Goal: Task Accomplishment & Management: Use online tool/utility

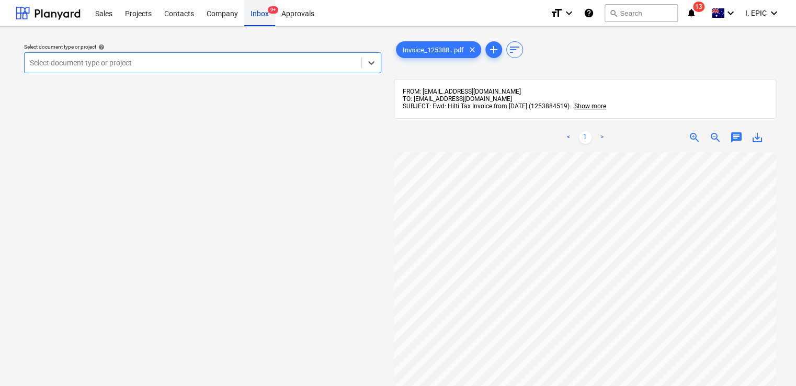
drag, startPoint x: 0, startPoint y: 0, endPoint x: 258, endPoint y: 15, distance: 258.3
click at [258, 15] on div "Inbox 9+" at bounding box center [259, 12] width 31 height 27
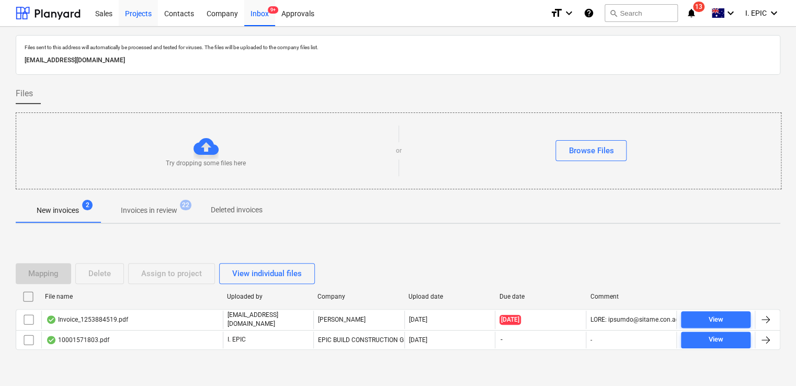
click at [126, 12] on div "Projects" at bounding box center [138, 12] width 39 height 27
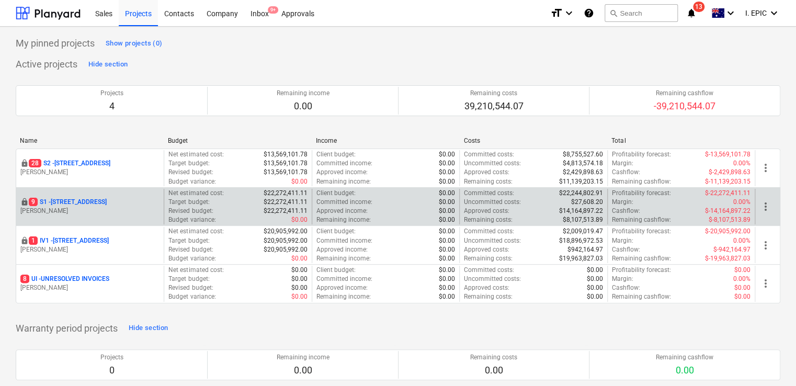
click at [68, 208] on p "[PERSON_NAME]" at bounding box center [89, 211] width 139 height 9
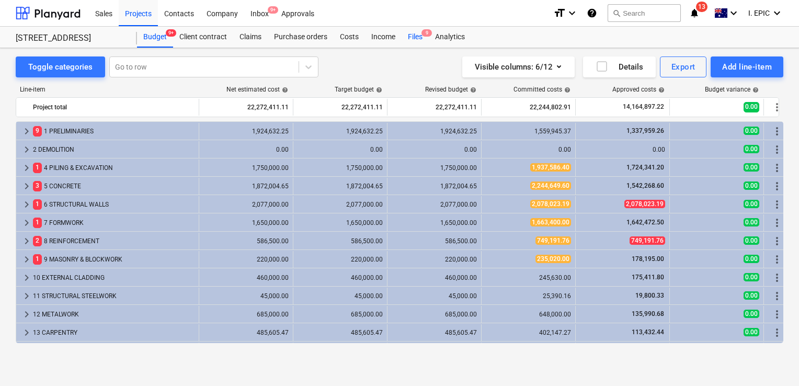
click at [413, 35] on div "Files 9" at bounding box center [415, 37] width 27 height 21
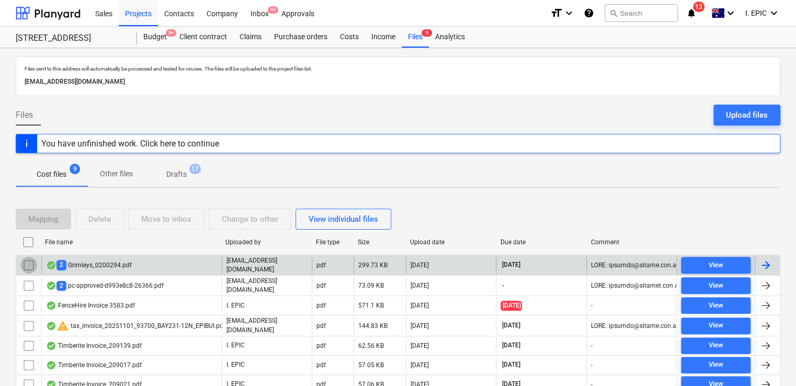
click at [29, 266] on input "checkbox" at bounding box center [28, 265] width 17 height 17
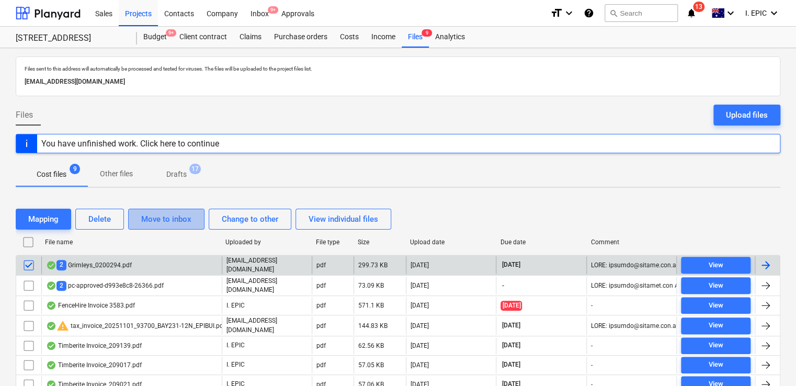
click at [148, 223] on div "Move to inbox" at bounding box center [166, 219] width 50 height 14
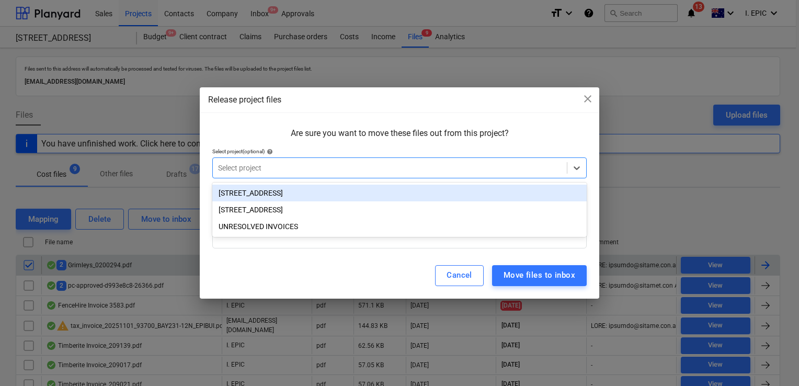
click at [296, 164] on div at bounding box center [390, 168] width 344 height 10
click at [267, 194] on div "[STREET_ADDRESS]" at bounding box center [399, 193] width 375 height 17
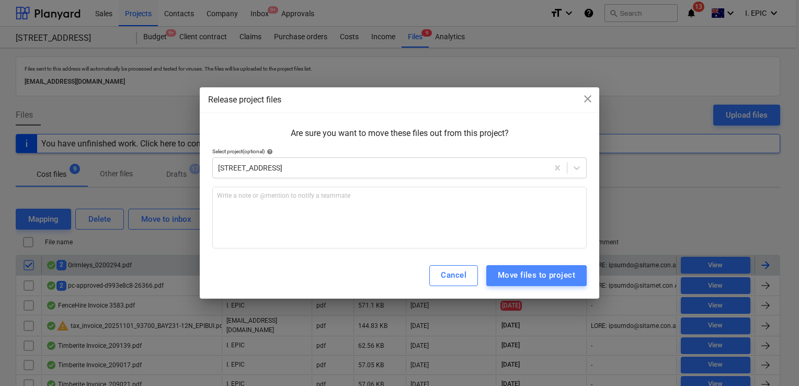
click at [504, 275] on div "Move files to project" at bounding box center [536, 275] width 77 height 14
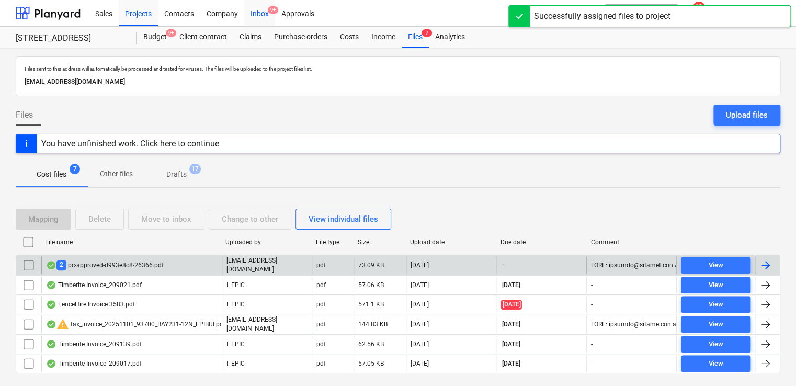
click at [264, 12] on div "Inbox 9+" at bounding box center [259, 12] width 31 height 27
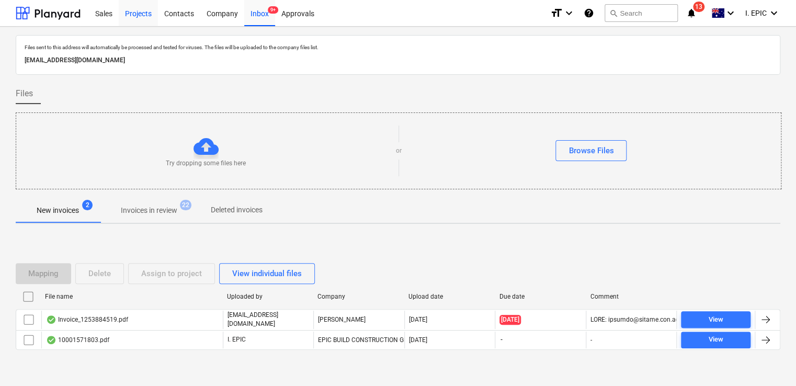
click at [136, 17] on div "Projects" at bounding box center [138, 12] width 39 height 27
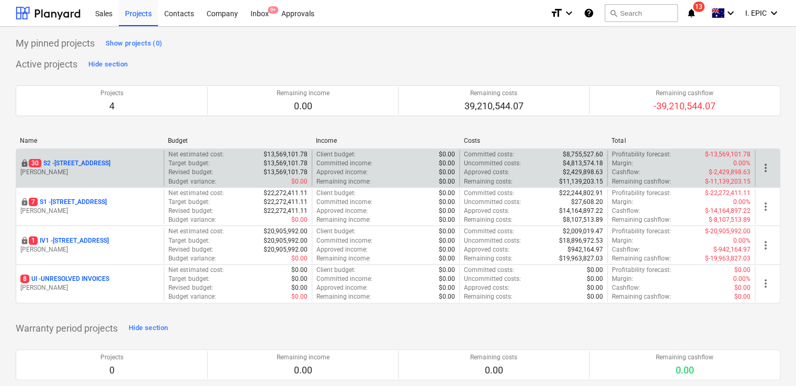
click at [68, 179] on div "locked [STREET_ADDRESS] Lebon" at bounding box center [90, 168] width 148 height 36
click at [65, 163] on p "[STREET_ADDRESS]" at bounding box center [70, 163] width 82 height 9
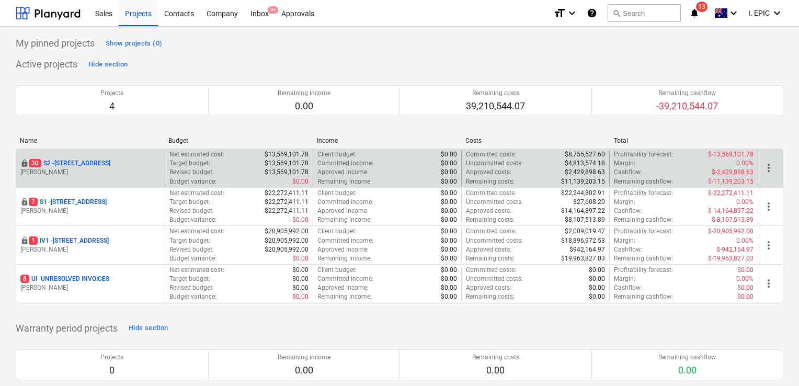
click at [65, 163] on main "My pinned projects Show projects (0) Active projects Hide section Projects 4 Re…" at bounding box center [399, 235] width 799 height 416
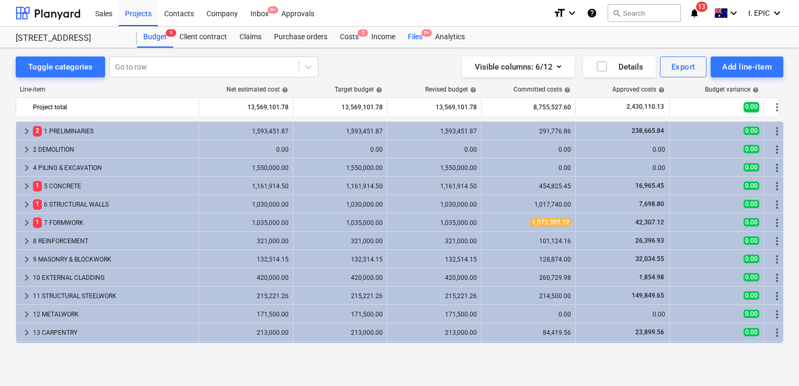
click at [416, 32] on div "Files 9+" at bounding box center [415, 37] width 27 height 21
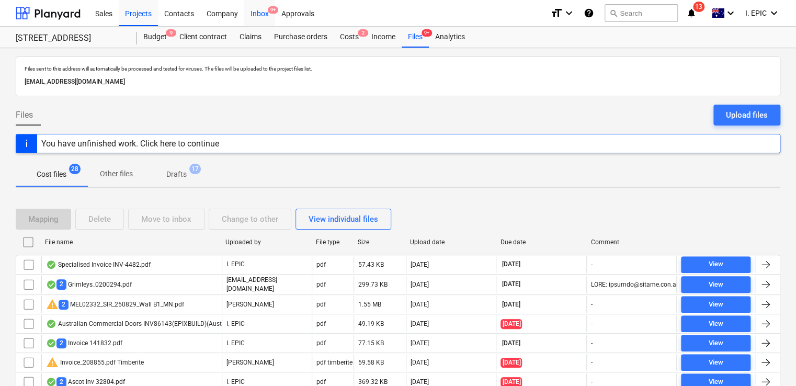
click at [252, 16] on div "Inbox 9+" at bounding box center [259, 12] width 31 height 27
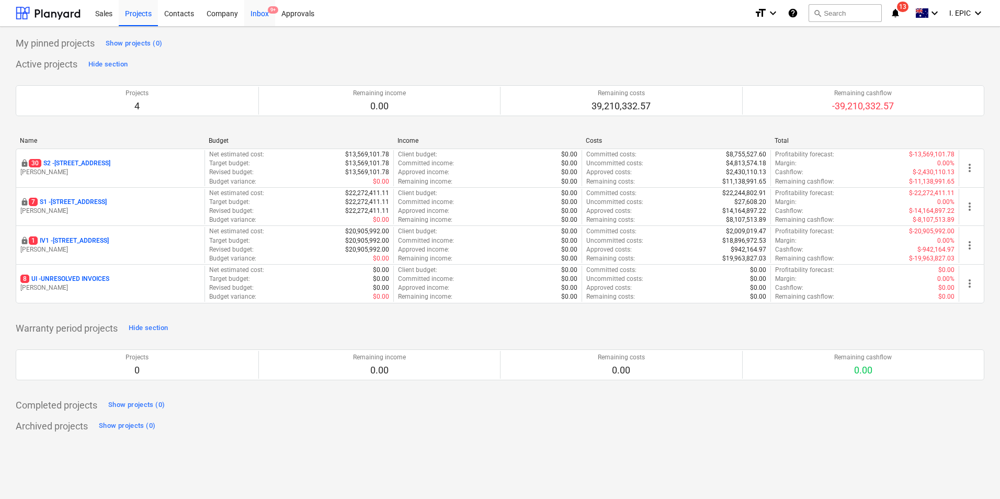
click at [257, 10] on div "Inbox 9+" at bounding box center [259, 12] width 31 height 27
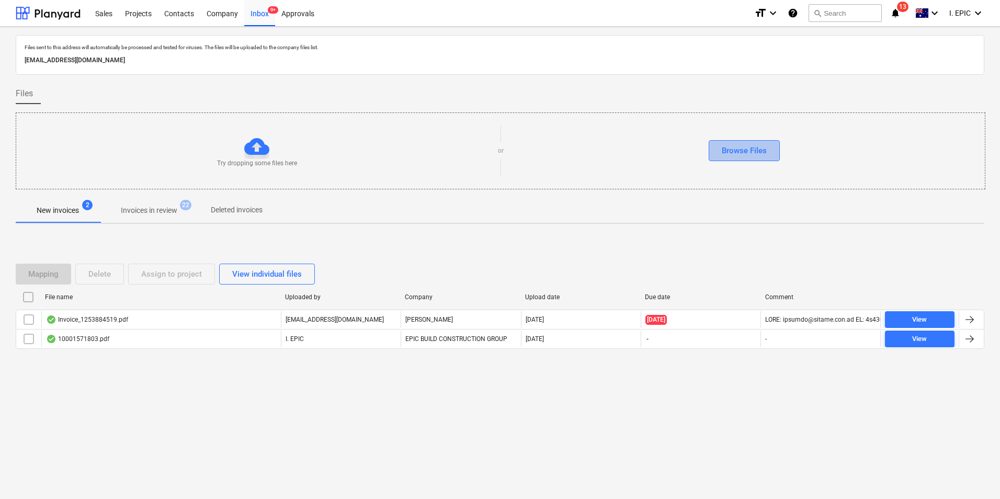
click at [750, 149] on div "Browse Files" at bounding box center [744, 151] width 45 height 14
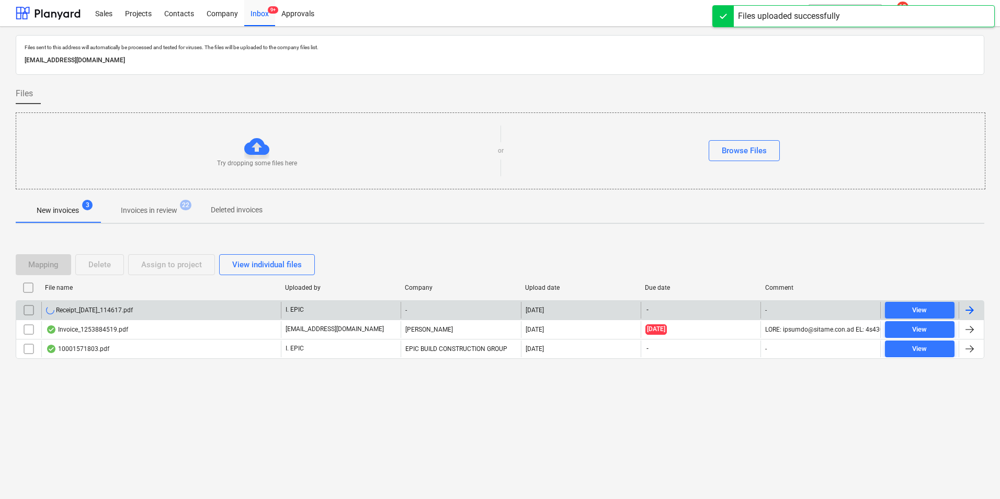
click at [221, 304] on div "Receipt_10Oct2025_114617.pdf" at bounding box center [161, 310] width 240 height 17
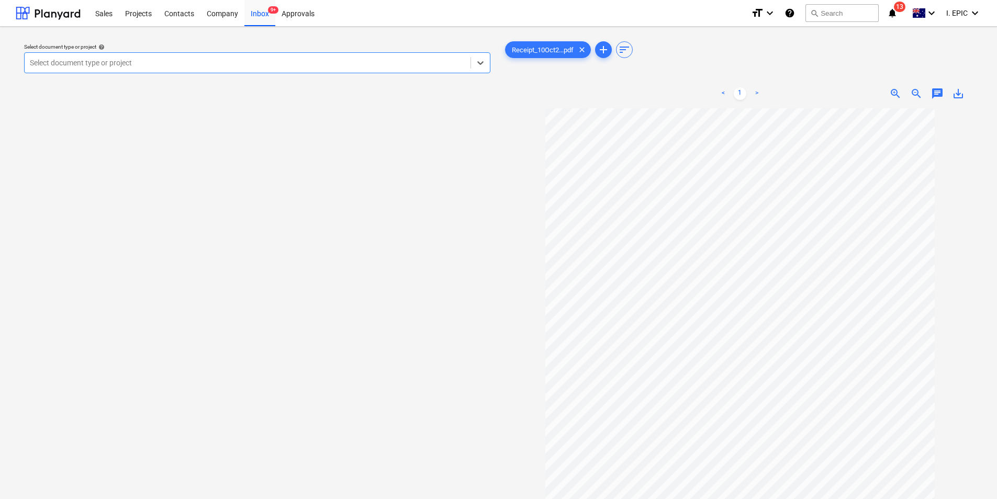
click at [934, 96] on span "chat" at bounding box center [937, 93] width 13 height 13
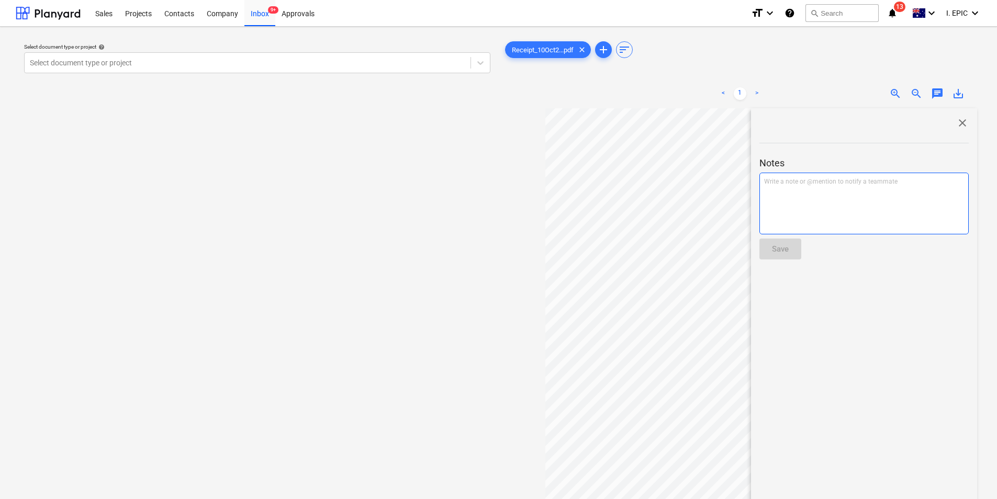
click at [870, 211] on div "Write a note or @mention to notify a teammate ﻿" at bounding box center [863, 204] width 209 height 62
click at [793, 243] on button "Save" at bounding box center [780, 249] width 42 height 21
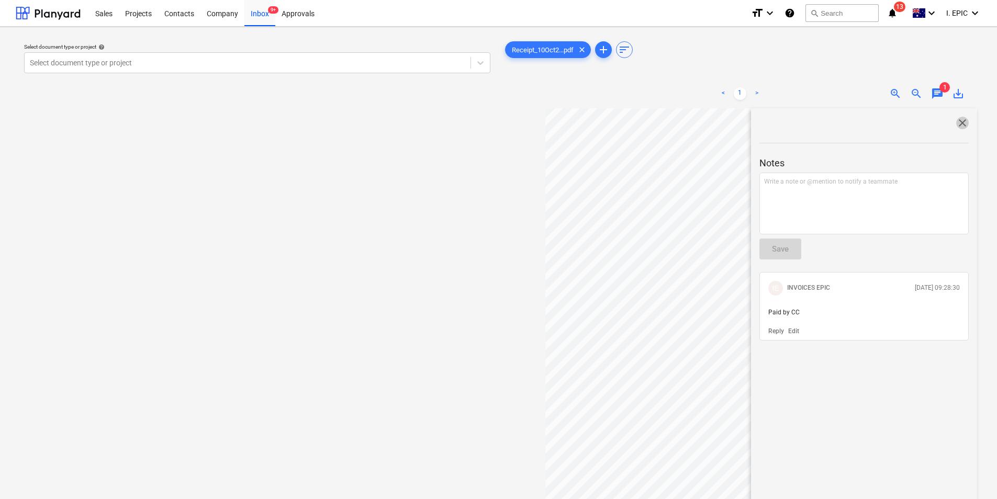
click at [960, 120] on span "close" at bounding box center [962, 123] width 13 height 13
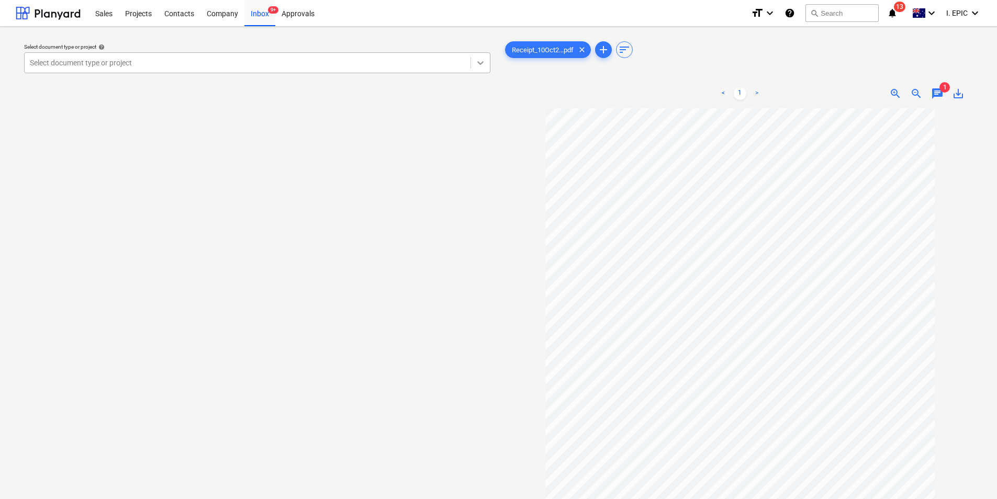
click at [475, 63] on icon at bounding box center [480, 63] width 10 height 10
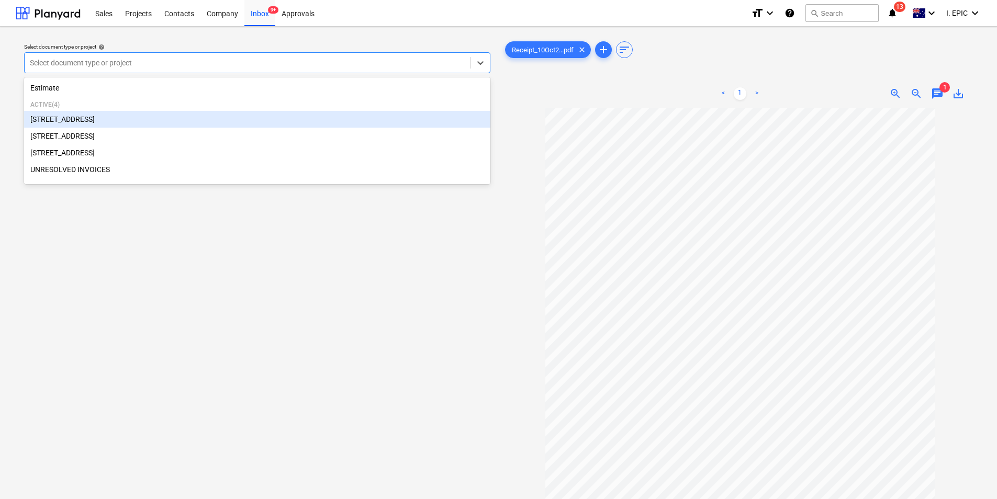
click at [223, 126] on div "[STREET_ADDRESS]" at bounding box center [257, 119] width 466 height 17
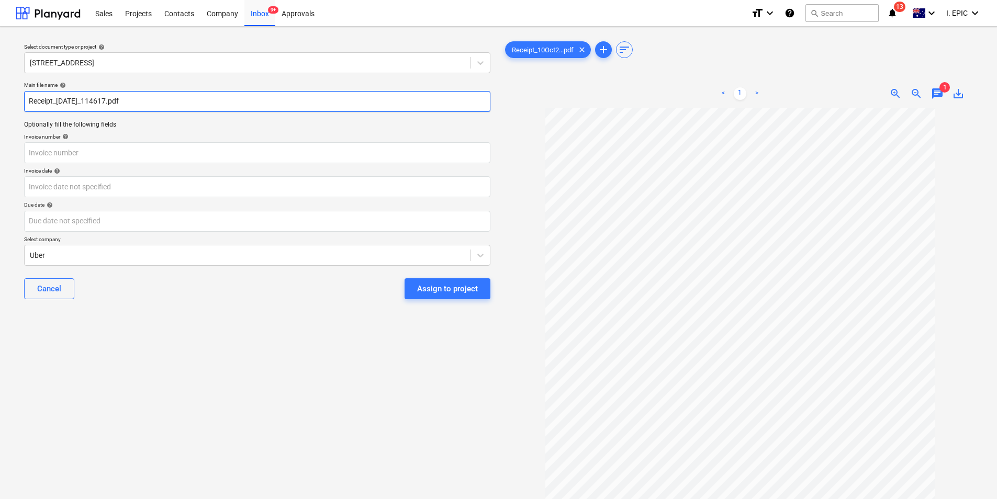
click at [56, 100] on input "Receipt_10Oct2025_114617.pdf" at bounding box center [257, 101] width 466 height 21
click at [51, 102] on input "Receipt_10Oct2025_114617.pdf" at bounding box center [257, 101] width 466 height 21
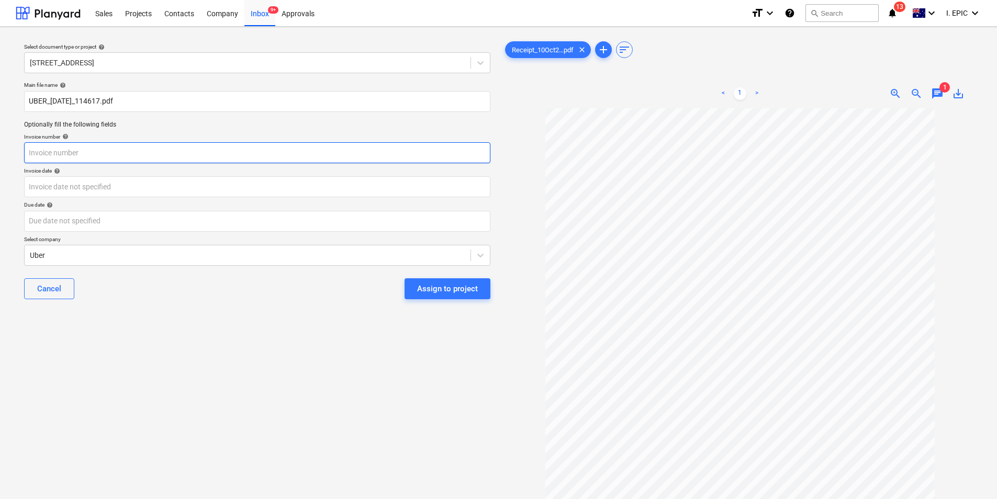
click at [125, 153] on input "text" at bounding box center [257, 152] width 466 height 21
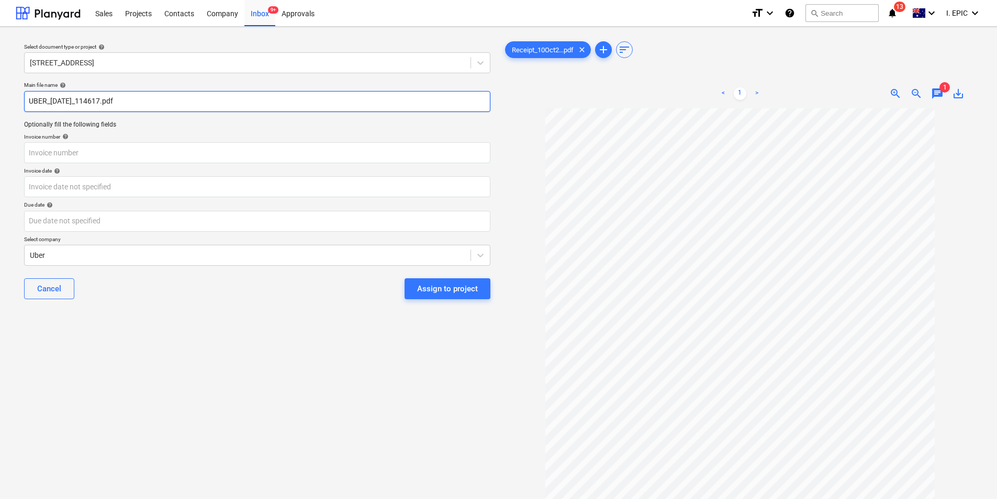
click at [46, 103] on input "UBER_10Oct2025_114617.pdf" at bounding box center [257, 101] width 466 height 21
type input "UBER CC Paid_10Oct2025_114617.pdf"
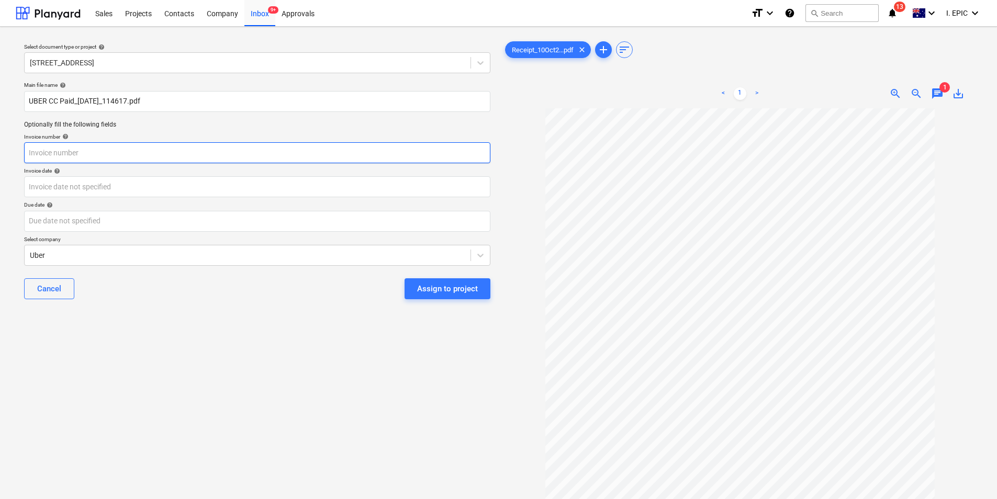
click at [77, 155] on input "text" at bounding box center [257, 152] width 466 height 21
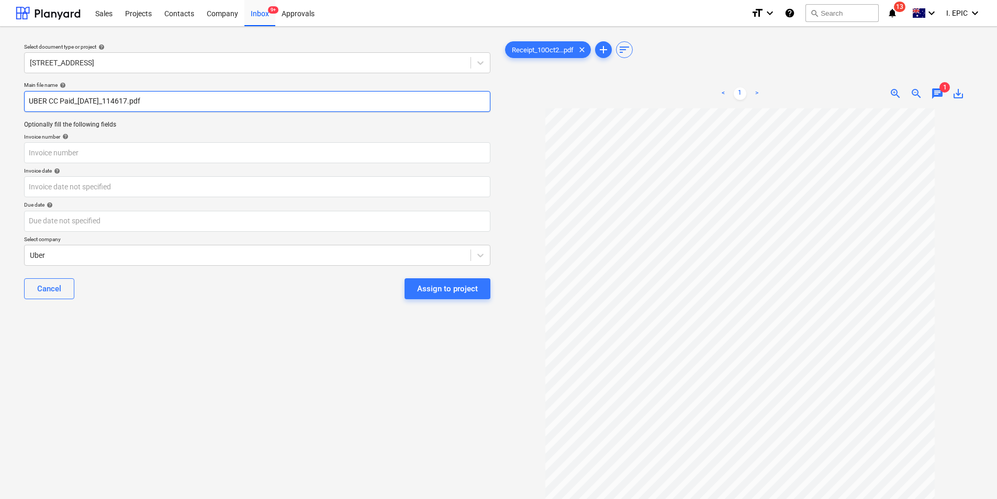
drag, startPoint x: 25, startPoint y: 97, endPoint x: 142, endPoint y: 99, distance: 116.7
click at [142, 99] on input "UBER CC Paid_10Oct2025_114617.pdf" at bounding box center [257, 101] width 466 height 21
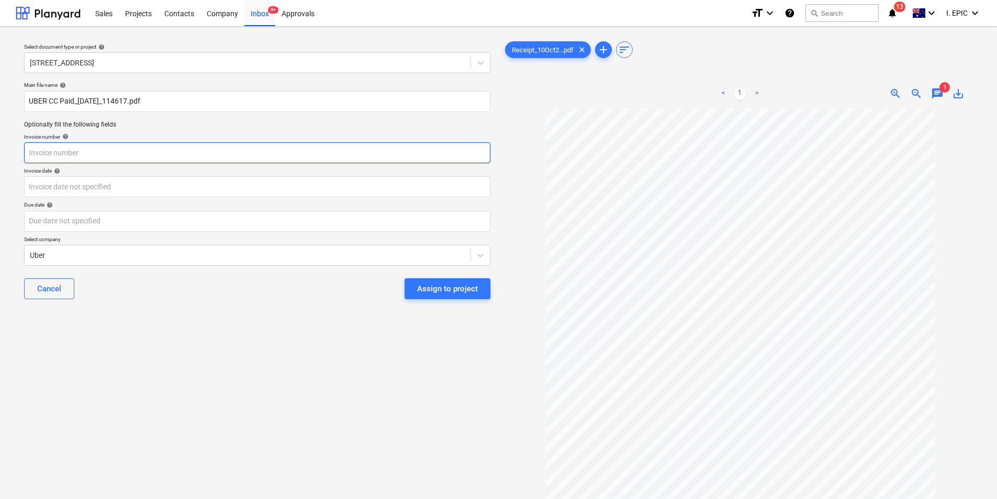
click at [115, 156] on input "text" at bounding box center [257, 152] width 466 height 21
paste input "UBER CC Paid_10Oct2025_114617"
click at [74, 152] on input "UBER CC Paid_10Oct2025_114617" at bounding box center [257, 152] width 466 height 21
type input "UBER CC Paid $130.47_10Oct2025_114617"
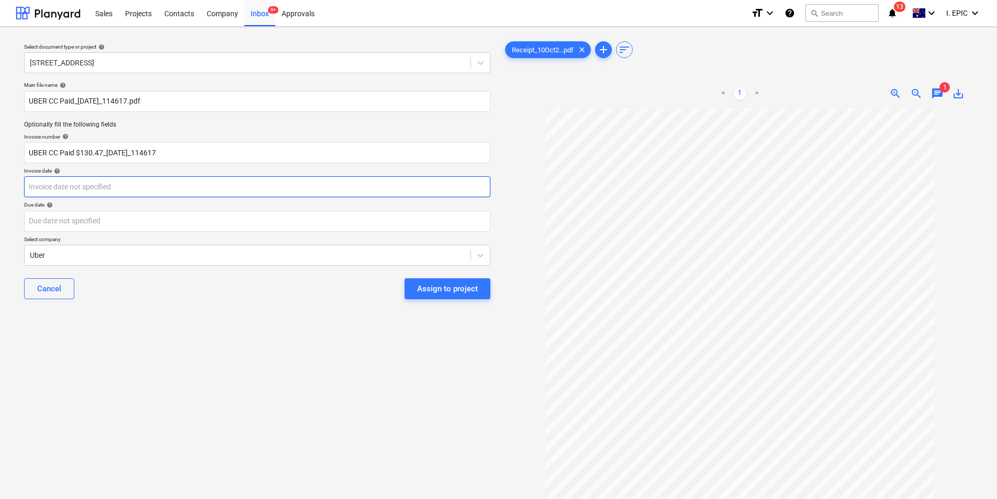
click at [104, 188] on body "Sales Projects Contacts Company Inbox 9+ Approvals format_size keyboard_arrow_d…" at bounding box center [498, 249] width 997 height 499
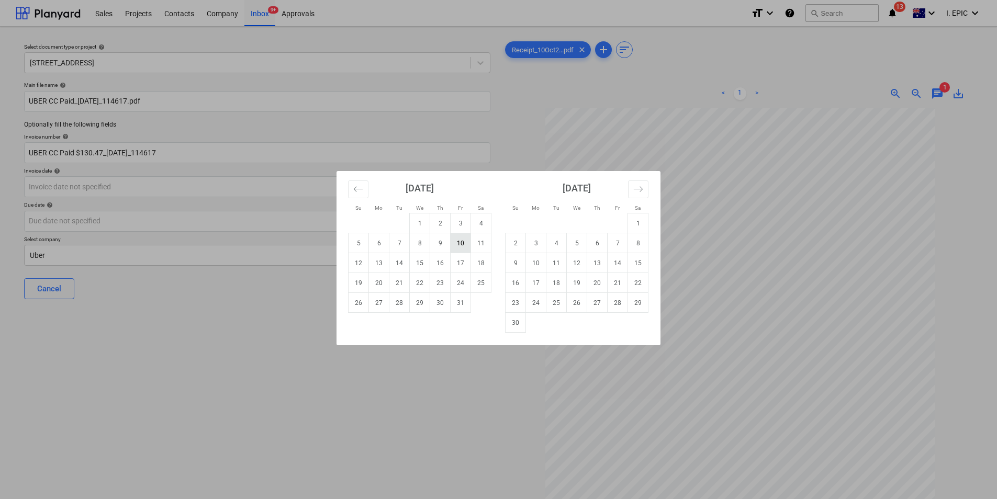
click at [459, 246] on td "10" at bounding box center [460, 243] width 20 height 20
type input "10 Oct 2025"
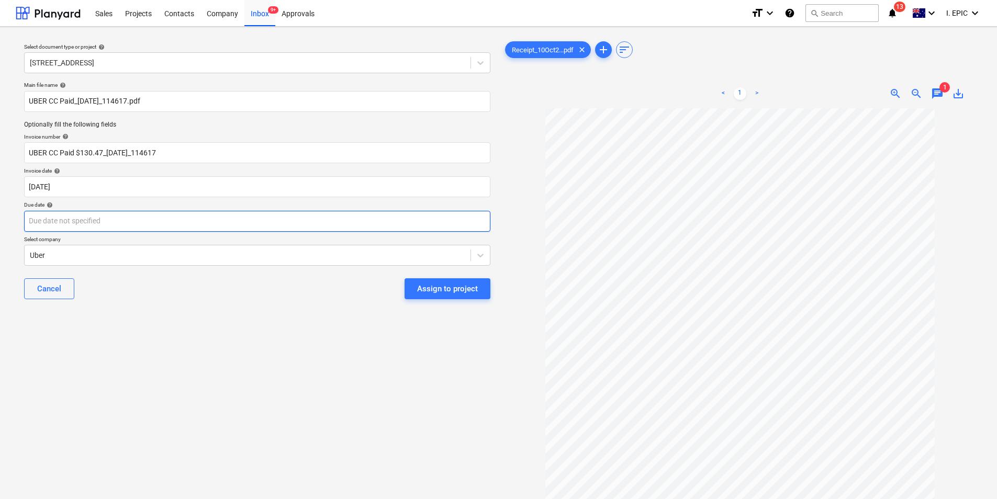
click at [139, 223] on body "Sales Projects Contacts Company Inbox 9+ Approvals format_size keyboard_arrow_d…" at bounding box center [498, 249] width 997 height 499
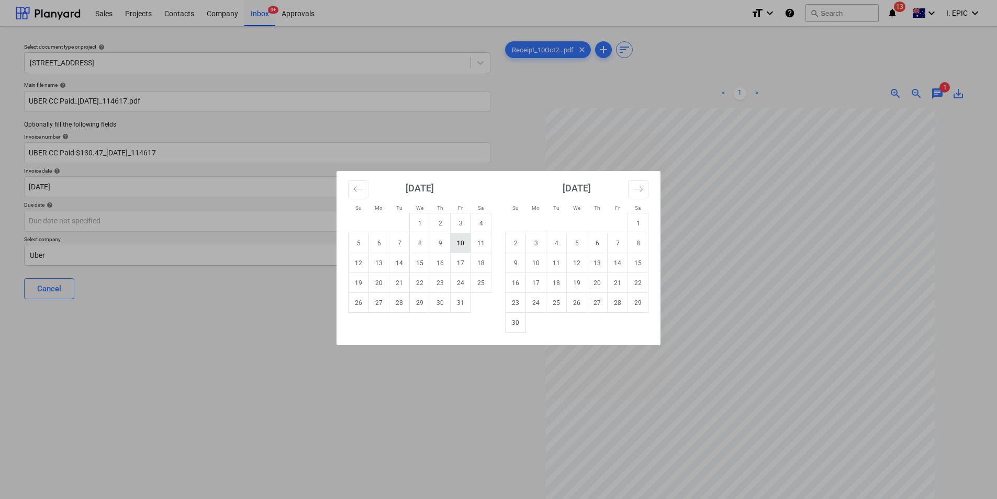
click at [457, 245] on td "10" at bounding box center [460, 243] width 20 height 20
type input "10 Oct 2025"
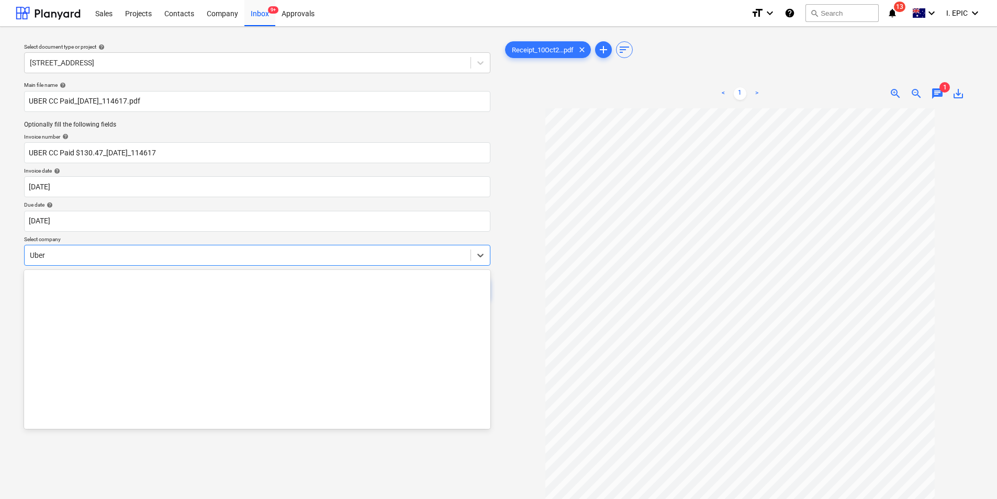
click at [268, 250] on div at bounding box center [247, 255] width 435 height 10
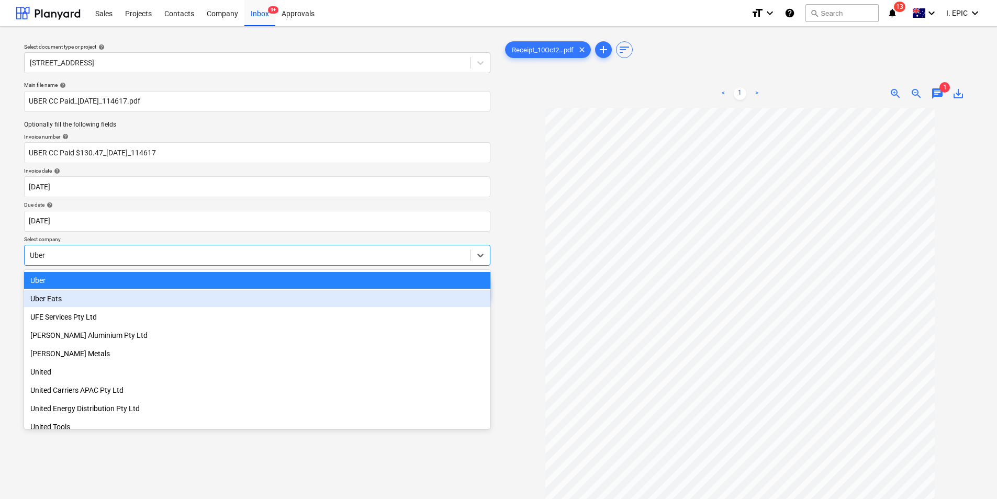
click at [150, 298] on div "Uber Eats" at bounding box center [257, 298] width 466 height 17
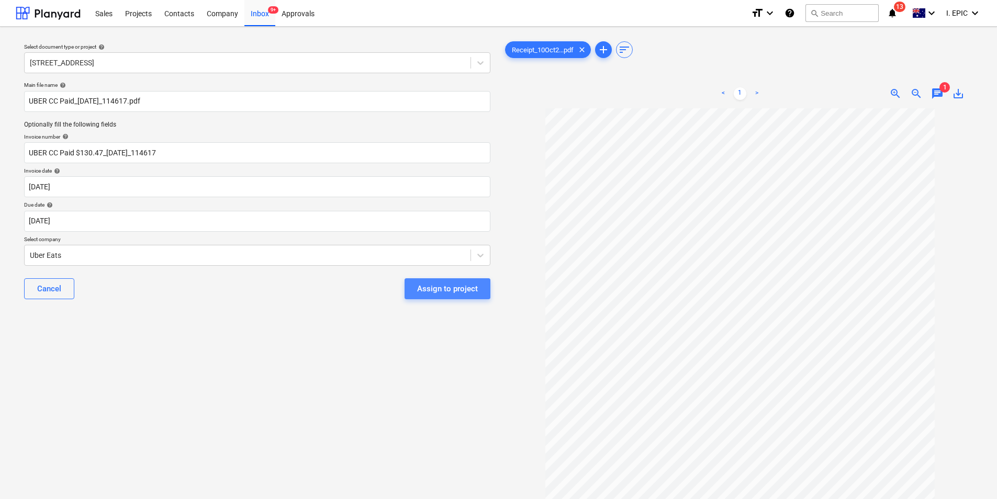
click at [452, 286] on div "Assign to project" at bounding box center [447, 289] width 61 height 14
